Goal: Task Accomplishment & Management: Manage account settings

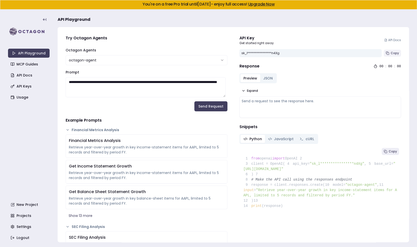
click at [386, 53] on button "Copy" at bounding box center [391, 53] width 17 height 7
click at [308, 53] on div "**********" at bounding box center [310, 53] width 142 height 8
click at [390, 54] on span "Copy" at bounding box center [394, 53] width 8 height 4
click at [392, 53] on span "Copy" at bounding box center [394, 53] width 8 height 4
